Goal: Information Seeking & Learning: Learn about a topic

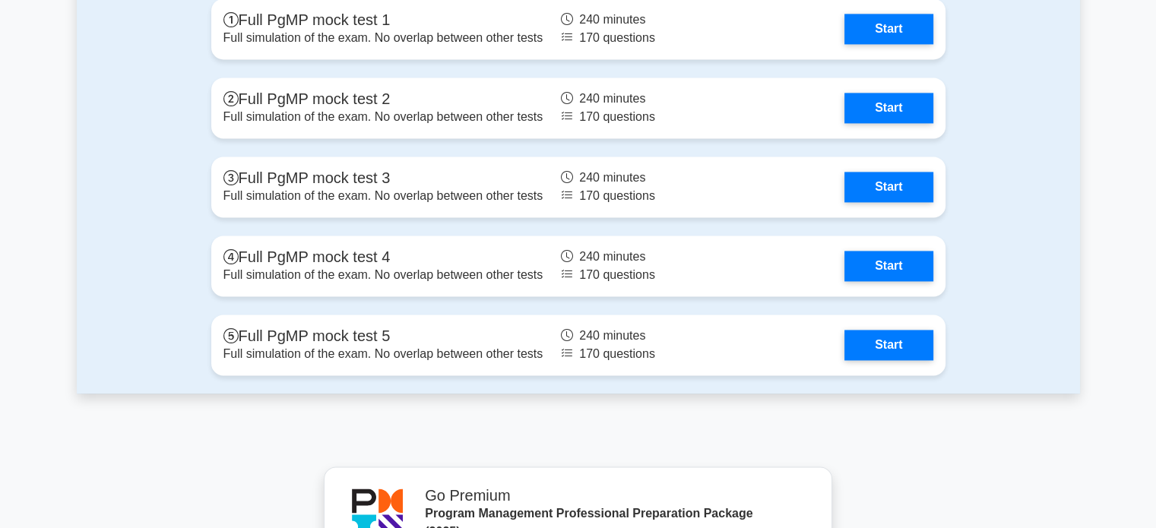
scroll to position [2143, 0]
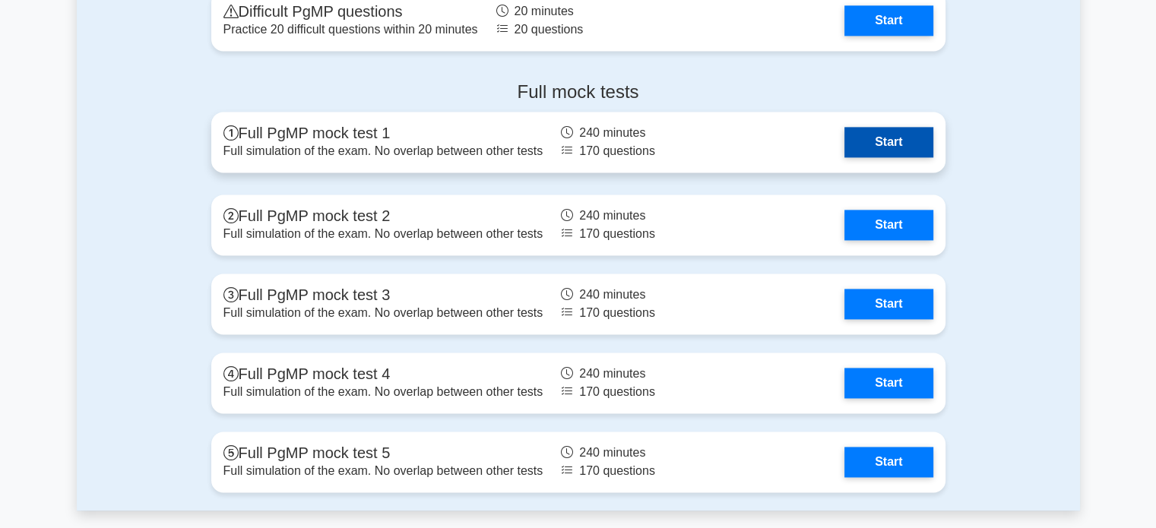
click at [903, 140] on link "Start" at bounding box center [888, 142] width 88 height 30
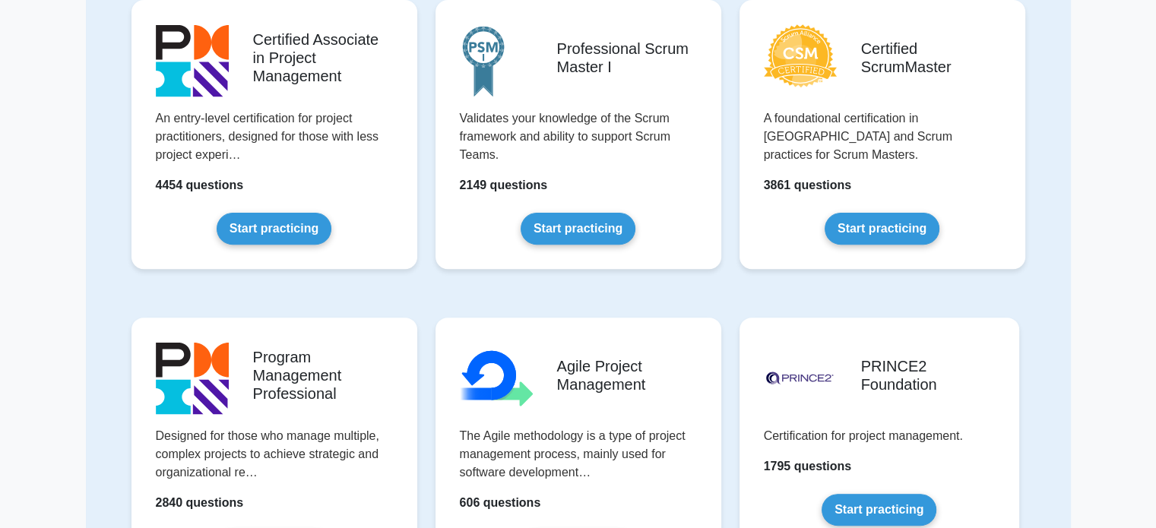
scroll to position [413, 0]
